Goal: Check status: Check status

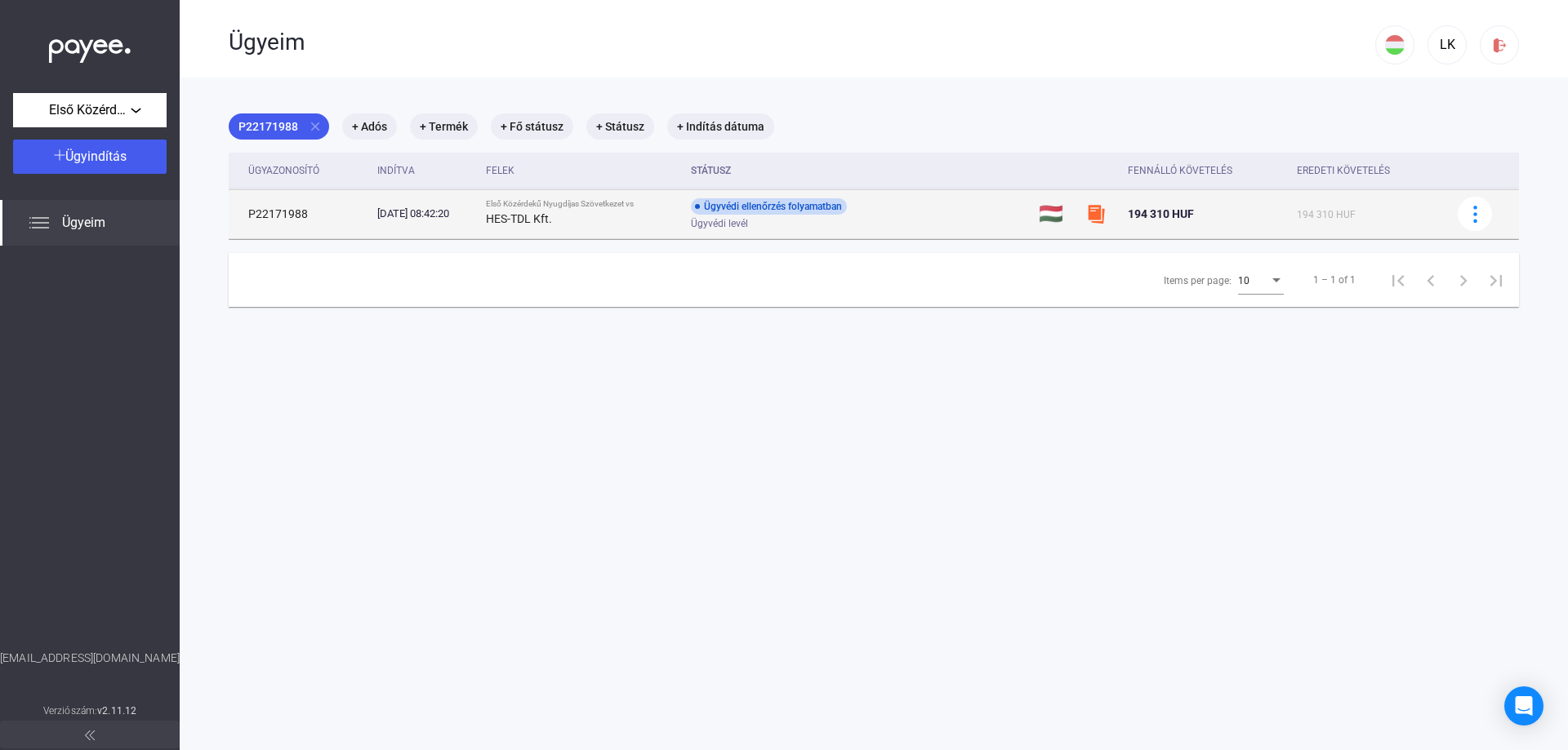
click at [641, 209] on div "HES-TDL Kft." at bounding box center [581, 218] width 192 height 19
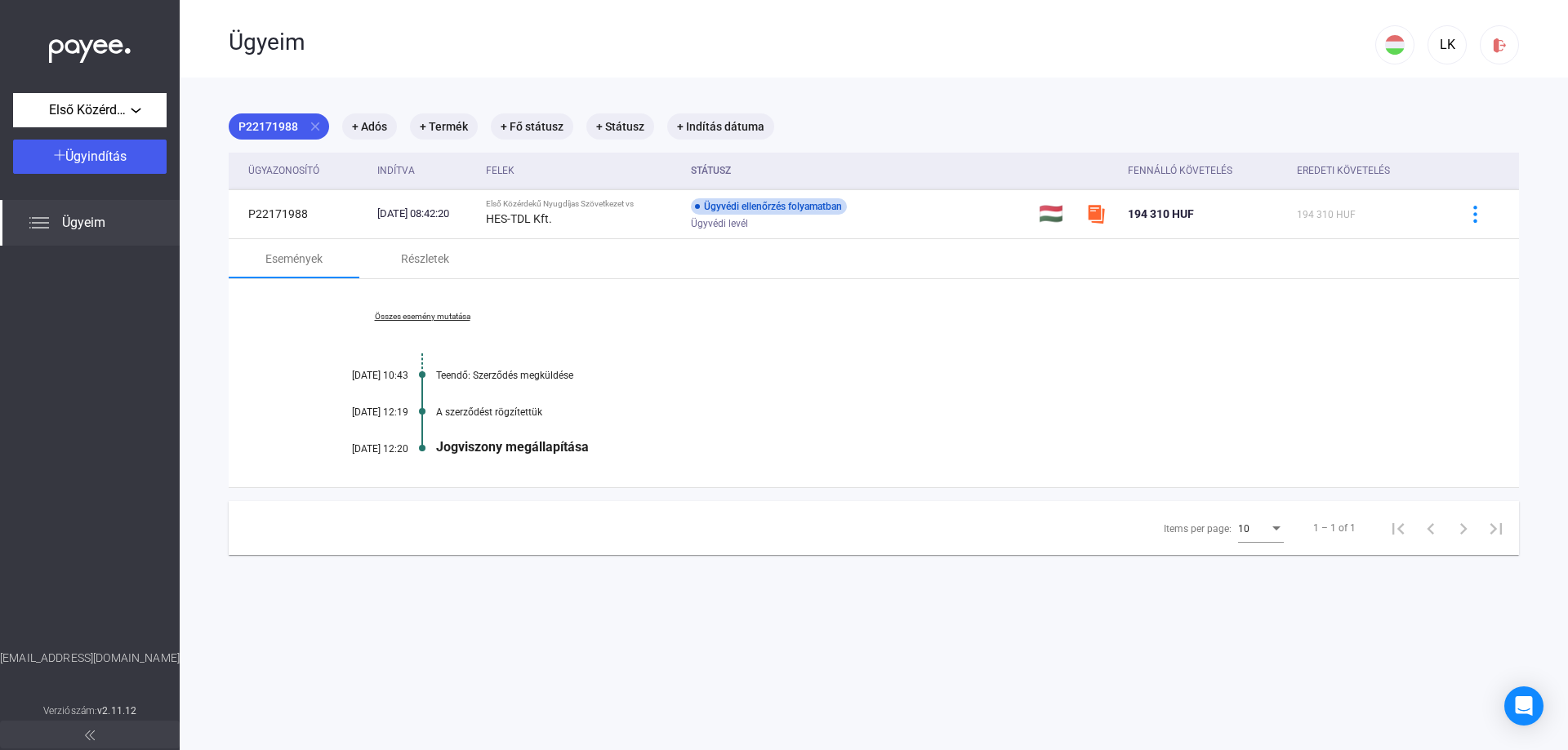
click at [422, 315] on link "Összes esemény mutatása" at bounding box center [422, 317] width 224 height 10
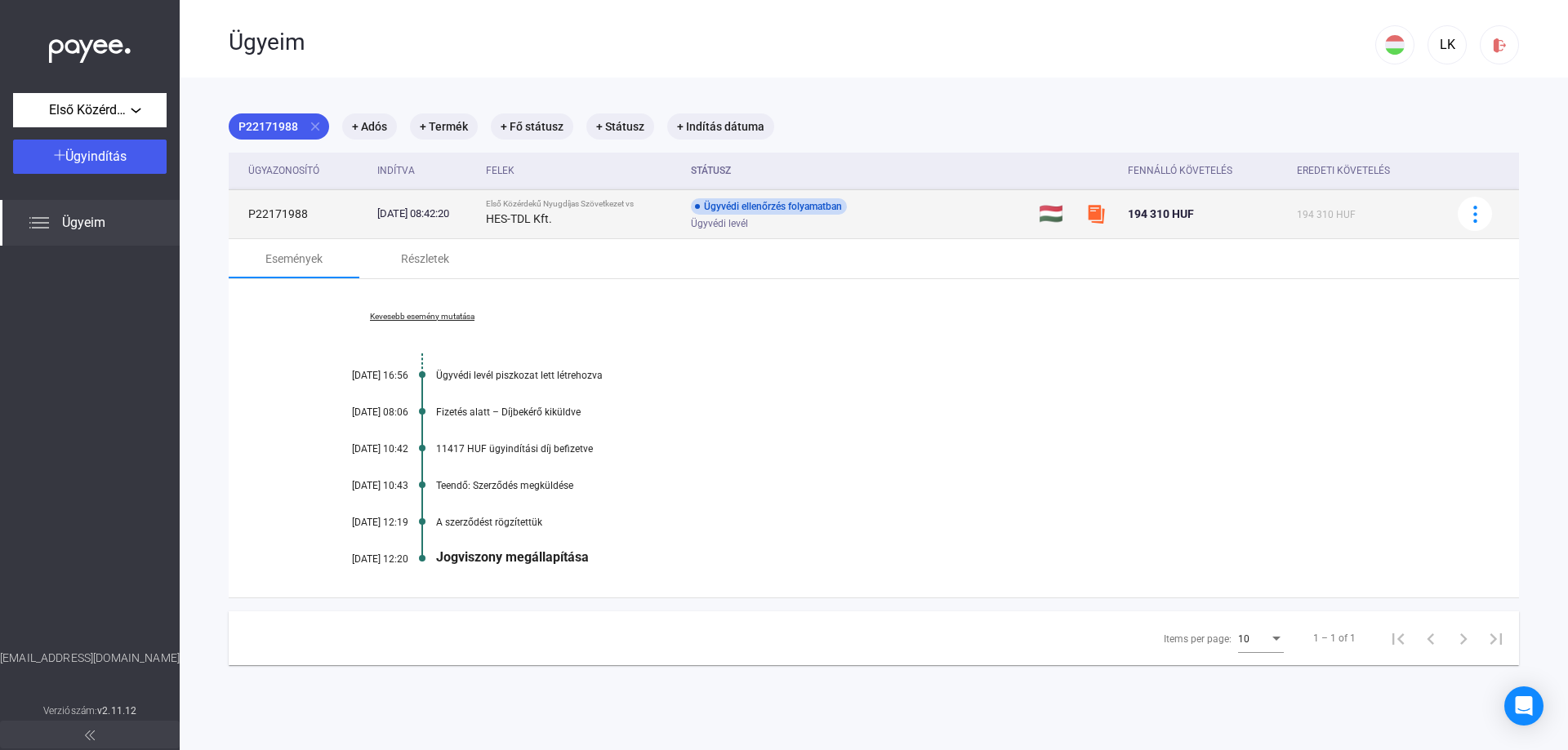
drag, startPoint x: 309, startPoint y: 218, endPoint x: 244, endPoint y: 220, distance: 65.0
click at [244, 220] on td "P22171988" at bounding box center [300, 214] width 142 height 49
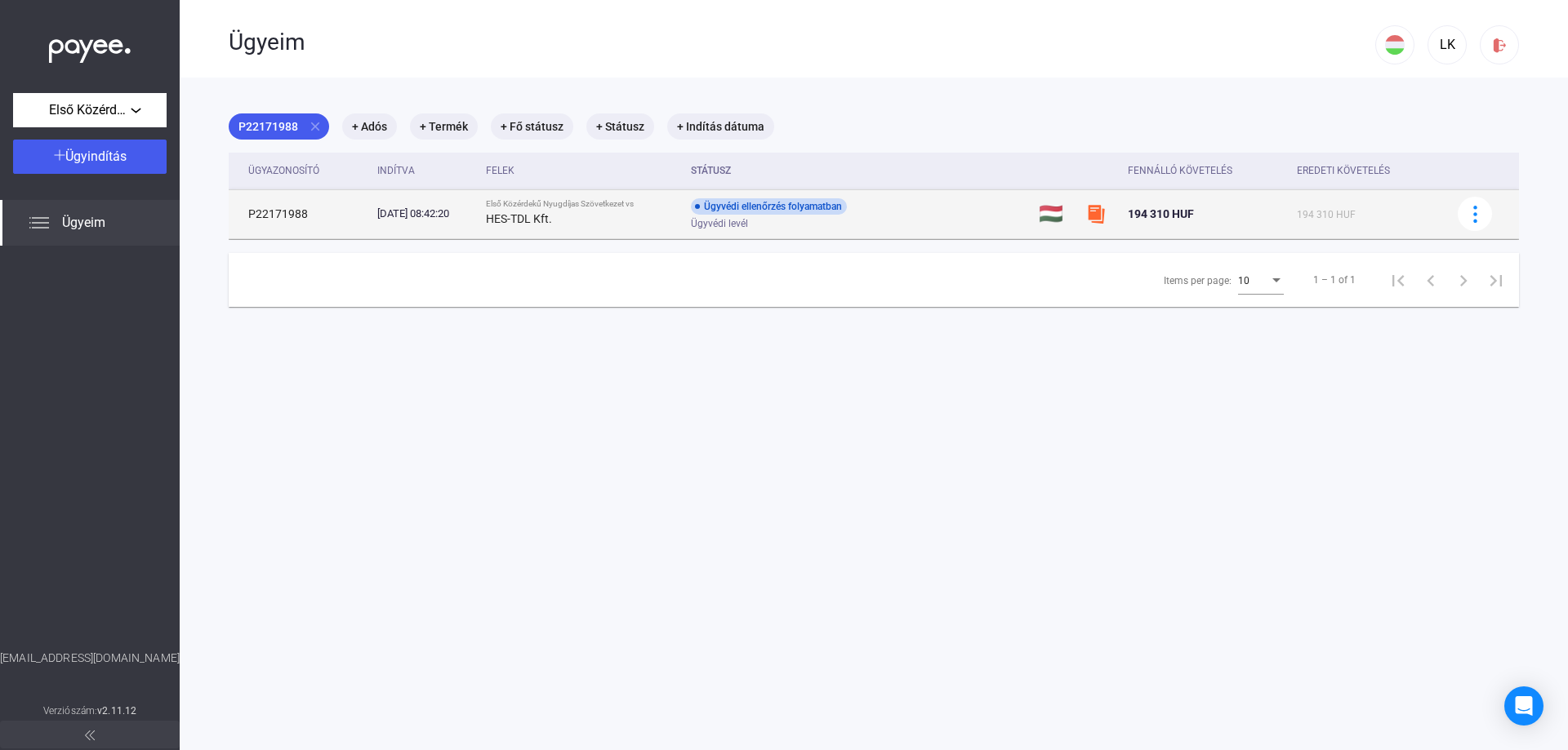
copy td "P22171988"
